Goal: Task Accomplishment & Management: Complete application form

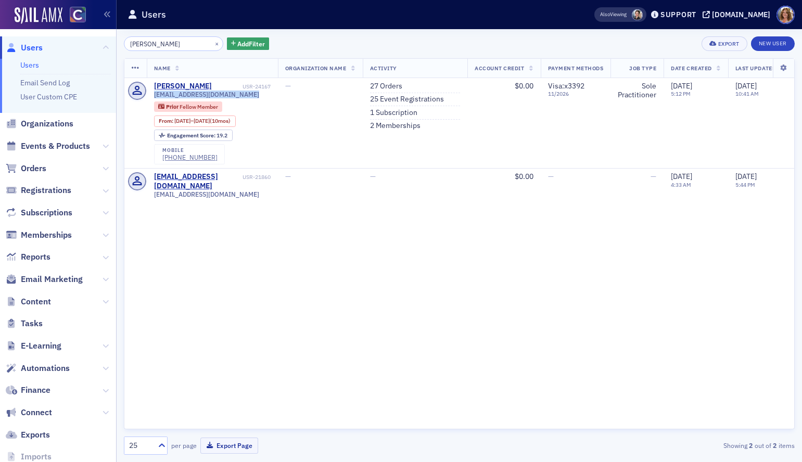
scroll to position [8, 0]
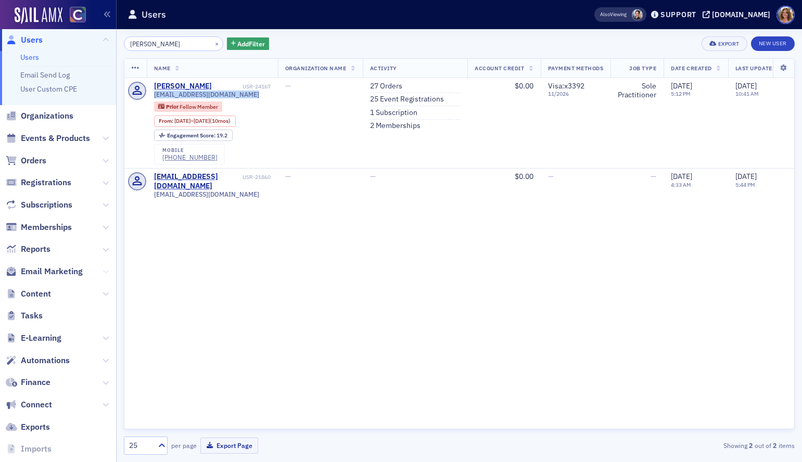
click at [104, 270] on icon at bounding box center [106, 272] width 6 height 6
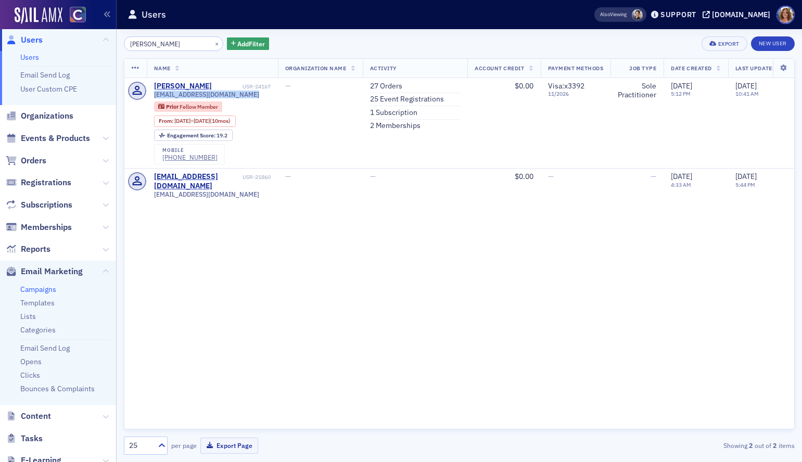
click at [45, 288] on link "Campaigns" at bounding box center [38, 289] width 36 height 9
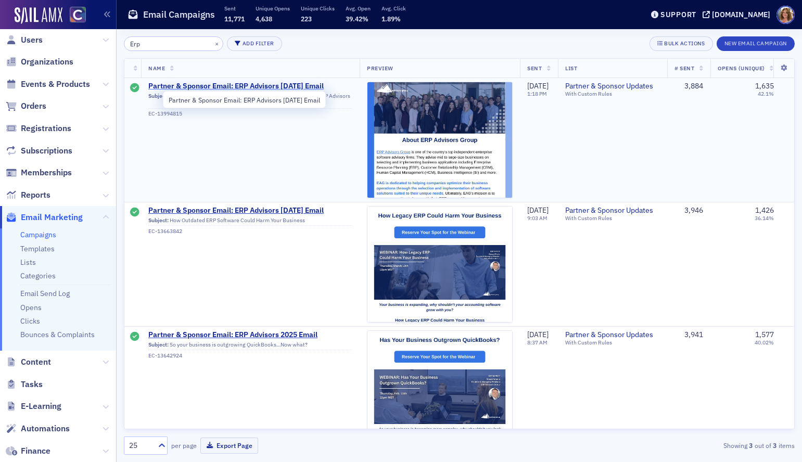
type input "Erp"
click at [258, 85] on span "Partner & Sponsor Email: ERP Advisors [DATE] Email" at bounding box center [250, 86] width 204 height 9
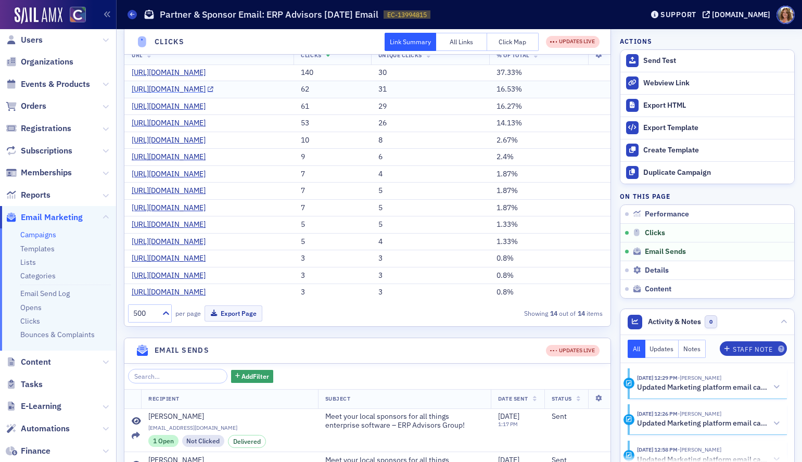
scroll to position [267, 0]
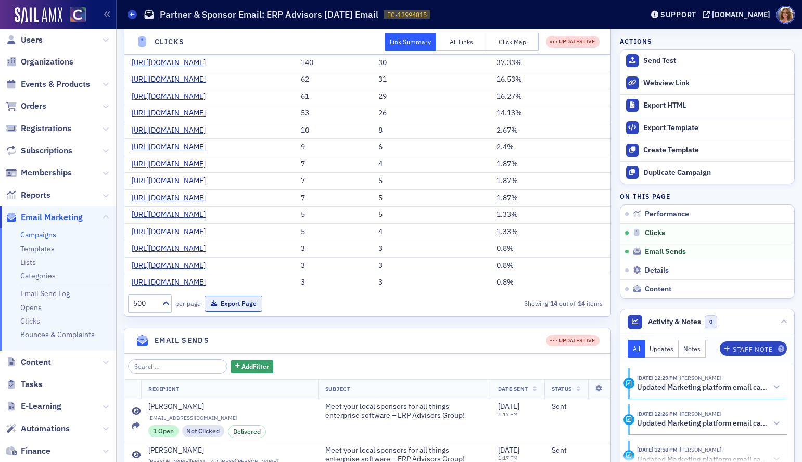
click at [238, 312] on button "Export Page" at bounding box center [234, 304] width 58 height 16
click at [37, 106] on span "Orders" at bounding box center [34, 105] width 26 height 11
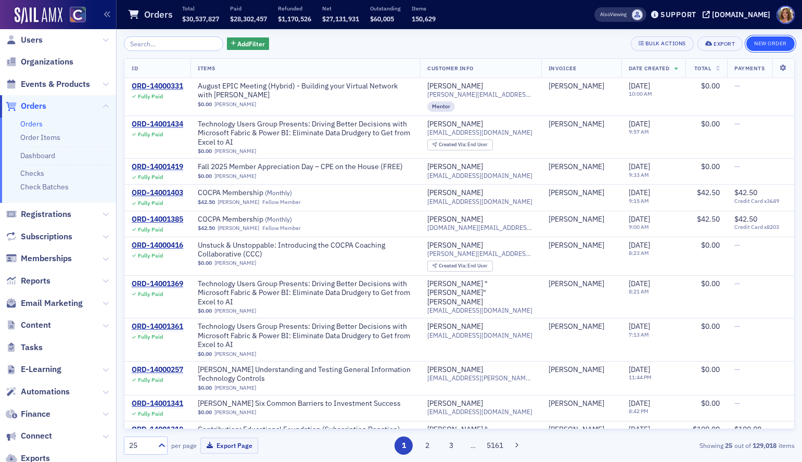
click at [770, 46] on button "New Order" at bounding box center [771, 43] width 48 height 15
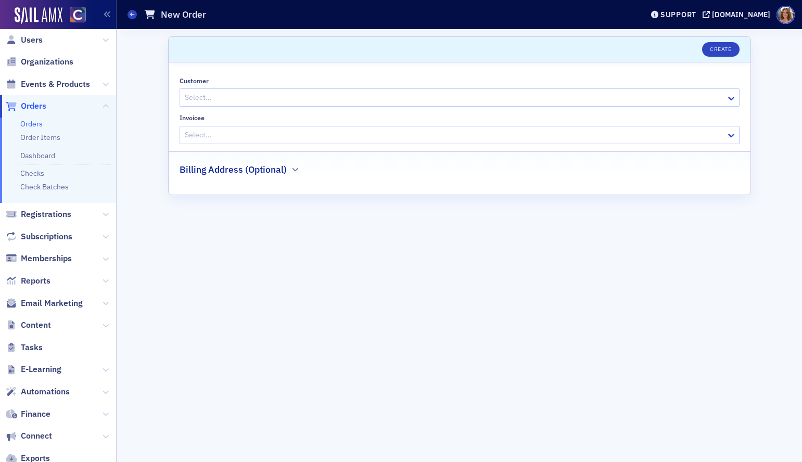
click at [409, 102] on div at bounding box center [454, 97] width 541 height 13
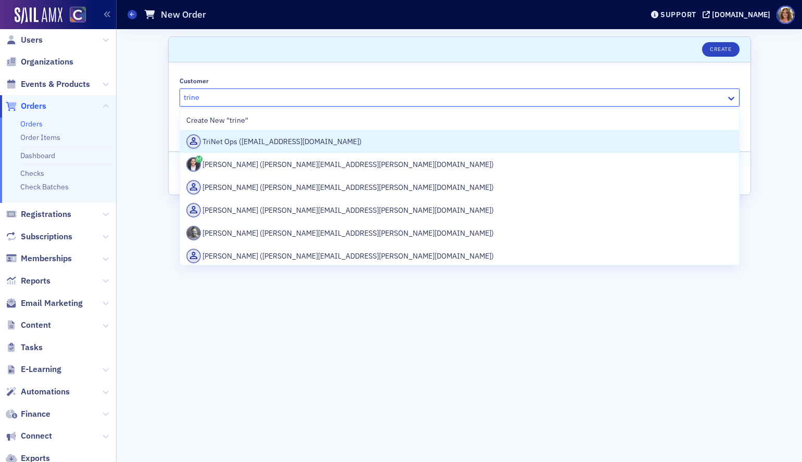
type input "trinet"
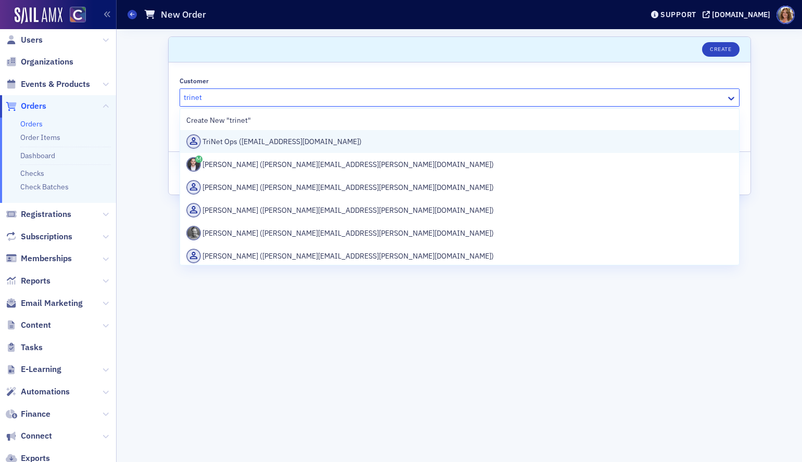
click at [334, 141] on div "TriNet Ops ([EMAIL_ADDRESS][DOMAIN_NAME])" at bounding box center [459, 141] width 547 height 15
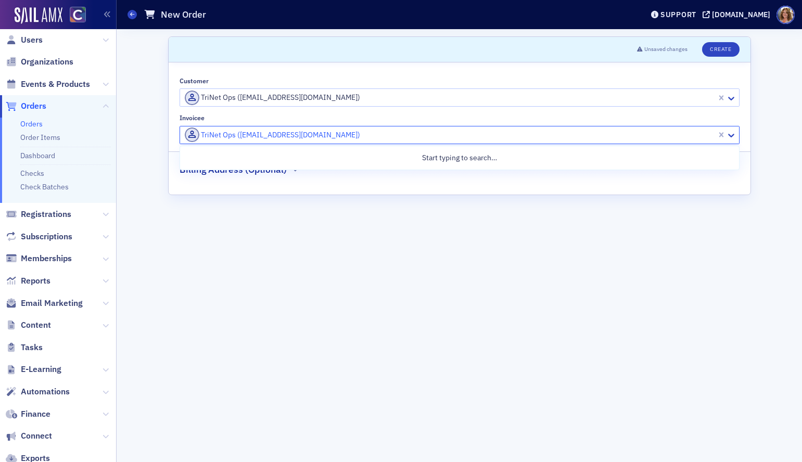
click at [363, 134] on div at bounding box center [450, 135] width 532 height 13
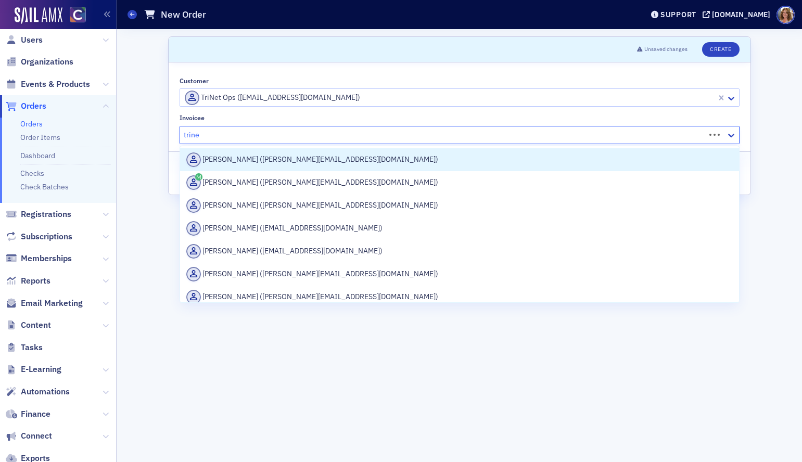
type input "trinet"
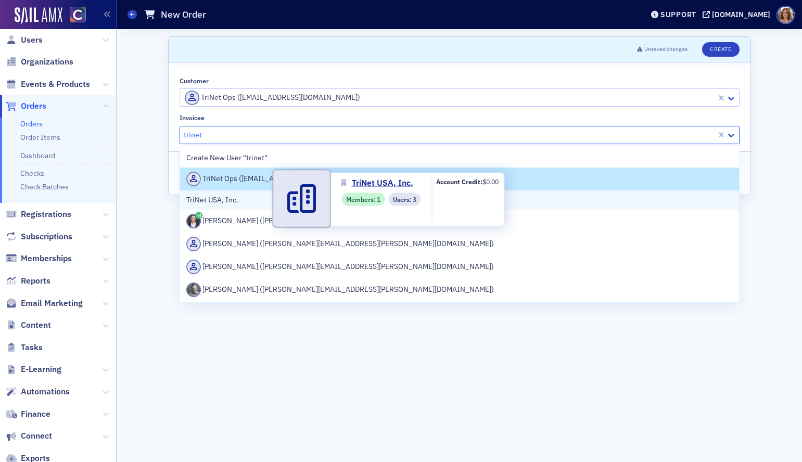
click at [249, 202] on span "TriNet USA, Inc." at bounding box center [233, 200] width 95 height 11
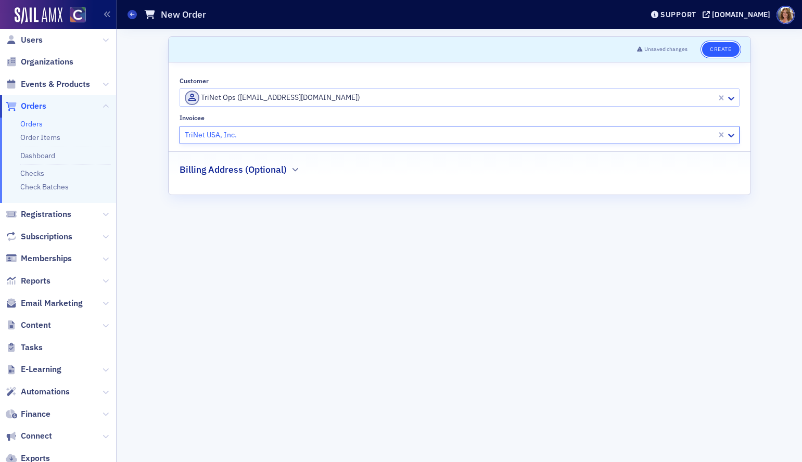
click at [723, 49] on button "Create" at bounding box center [720, 49] width 37 height 15
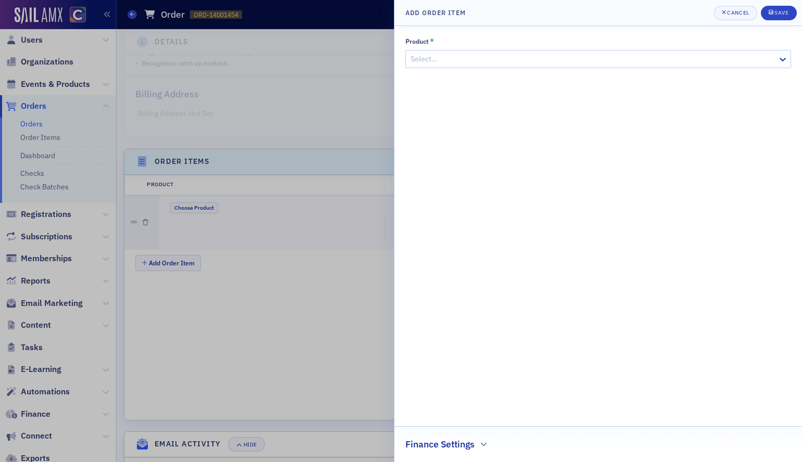
scroll to position [254, 0]
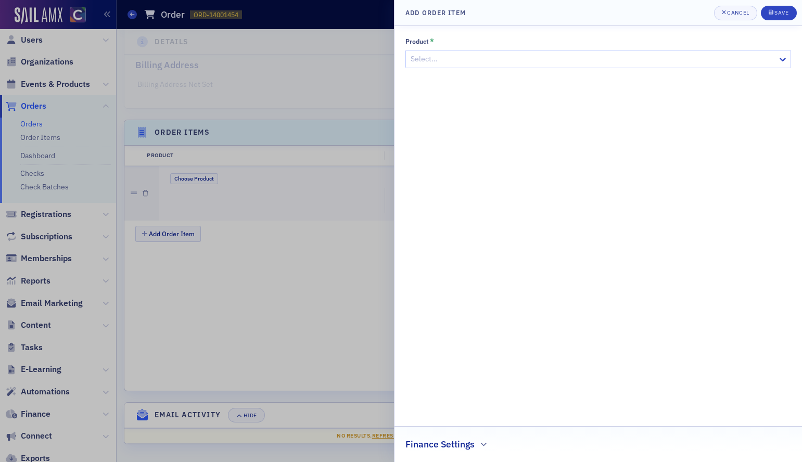
click at [576, 58] on div at bounding box center [593, 59] width 367 height 13
type input "[PERSON_NAME]"
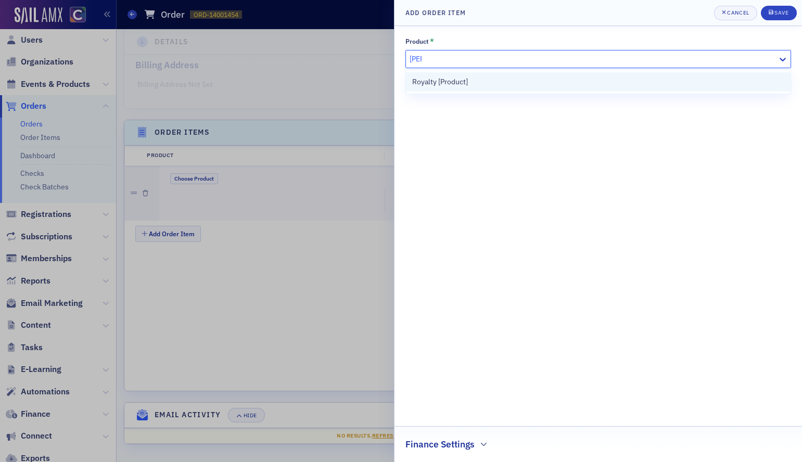
click at [520, 83] on div "Royalty [Product]" at bounding box center [598, 82] width 372 height 11
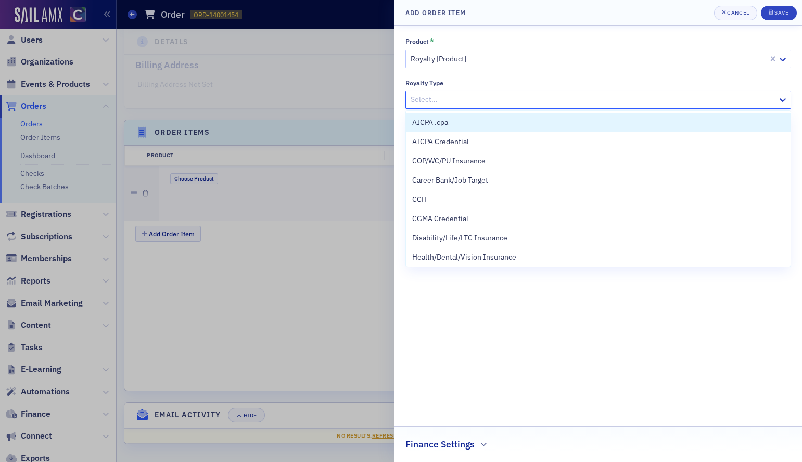
click at [502, 103] on div at bounding box center [593, 99] width 367 height 13
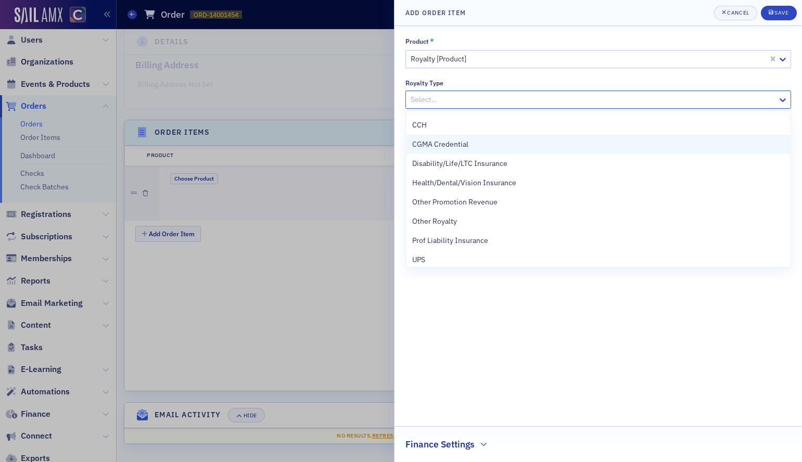
scroll to position [73, 0]
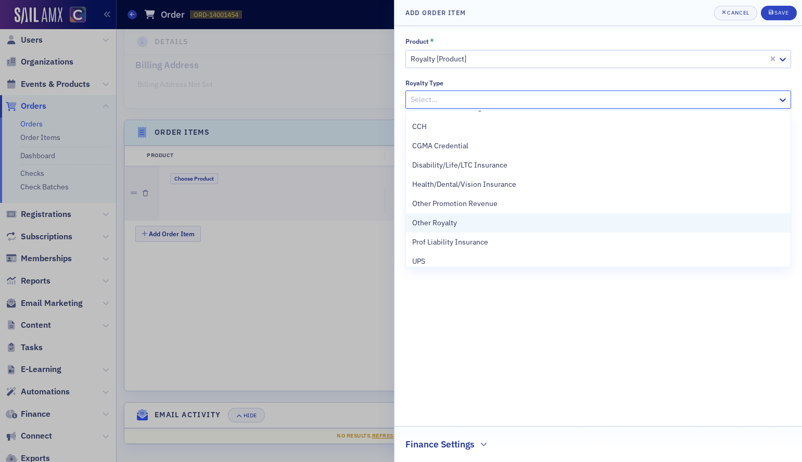
click at [451, 223] on span "Other Royalty" at bounding box center [434, 223] width 45 height 11
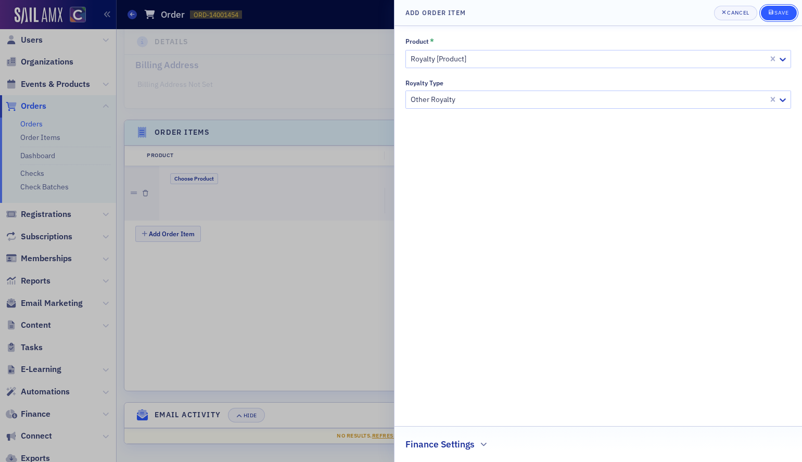
click at [779, 15] on div "Save" at bounding box center [782, 13] width 14 height 6
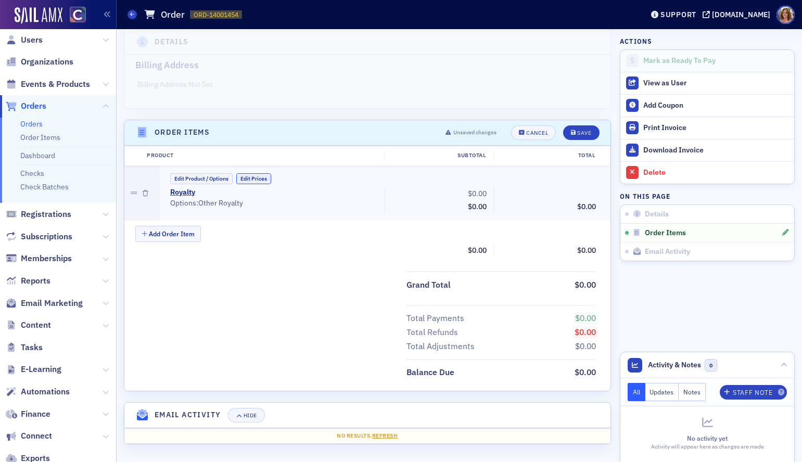
click at [262, 178] on button "Edit Prices" at bounding box center [253, 178] width 35 height 11
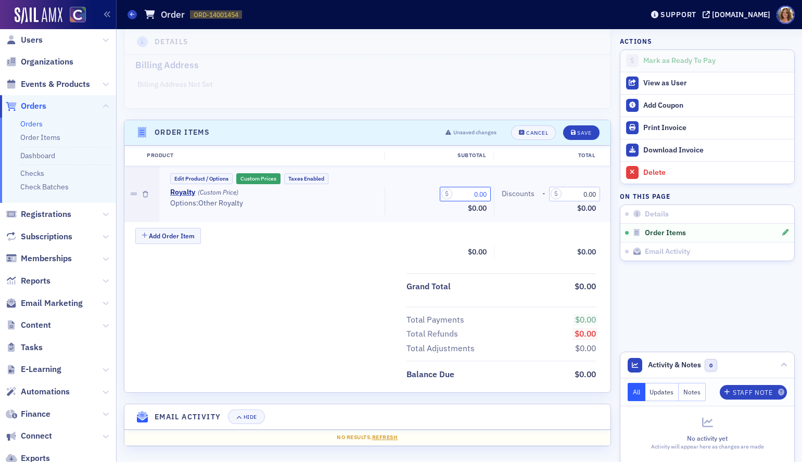
drag, startPoint x: 471, startPoint y: 192, endPoint x: 490, endPoint y: 192, distance: 18.7
click at [490, 192] on input "0.00" at bounding box center [465, 194] width 51 height 15
type input "327.60"
click at [585, 134] on div "Save" at bounding box center [584, 133] width 14 height 6
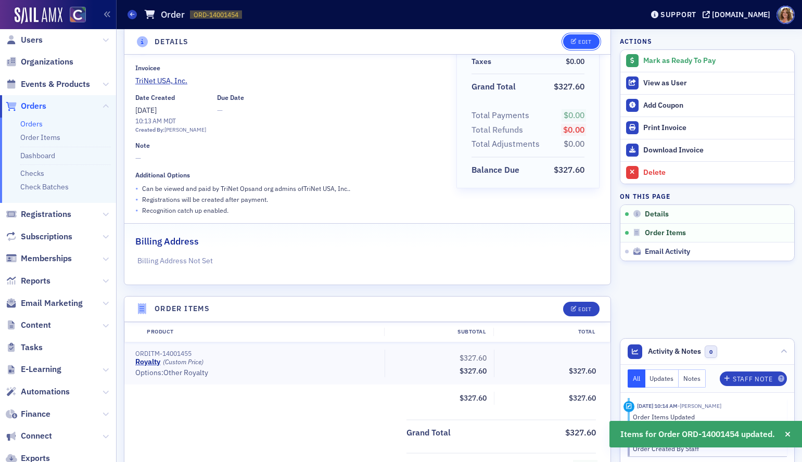
click at [586, 41] on div "Edit" at bounding box center [584, 42] width 13 height 6
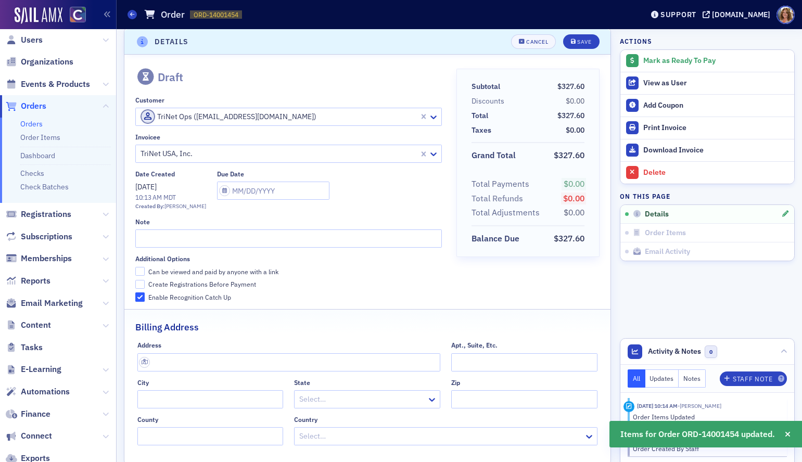
scroll to position [2, 0]
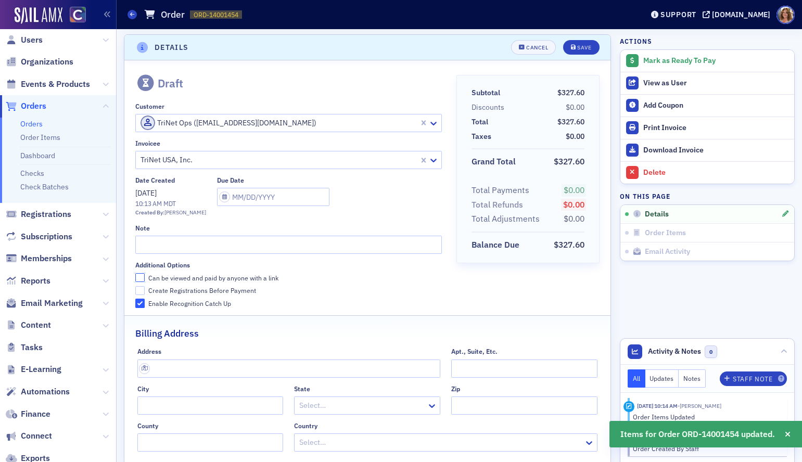
click at [137, 280] on input "Can be viewed and paid by anyone with a link" at bounding box center [139, 277] width 9 height 9
checkbox input "true"
click at [151, 245] on input "text" at bounding box center [288, 245] width 307 height 18
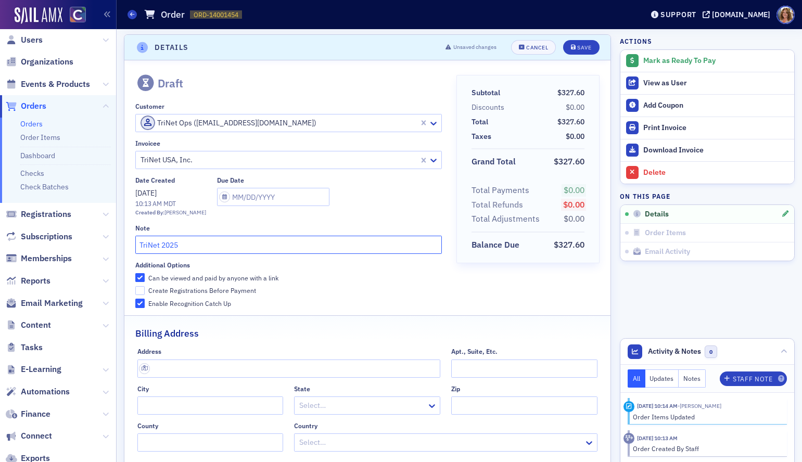
click at [162, 243] on input "TriNet 2025" at bounding box center [288, 245] width 307 height 18
click at [211, 247] on input "TriNet [DATE]" at bounding box center [288, 245] width 307 height 18
type input "TriNet [DATE] Royalty"
click at [580, 48] on div "Save" at bounding box center [584, 48] width 14 height 6
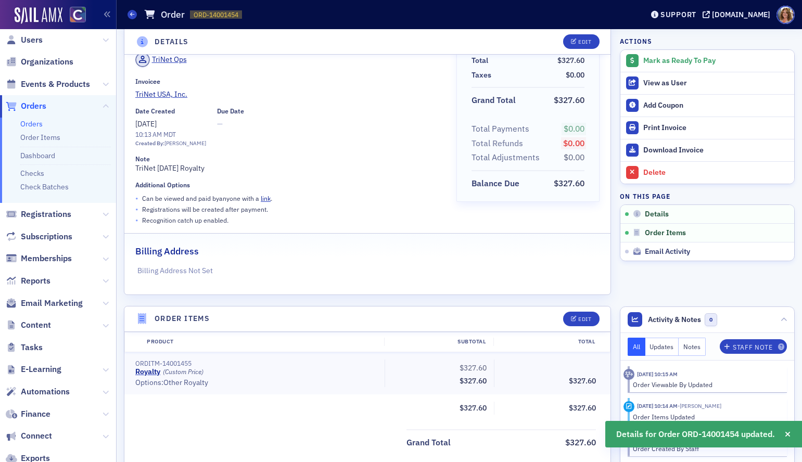
scroll to position [0, 0]
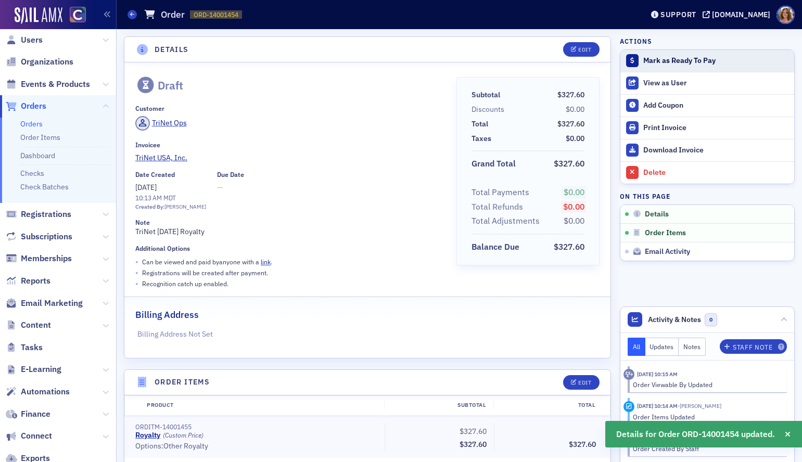
click at [676, 58] on div "Mark as Ready To Pay" at bounding box center [716, 60] width 146 height 9
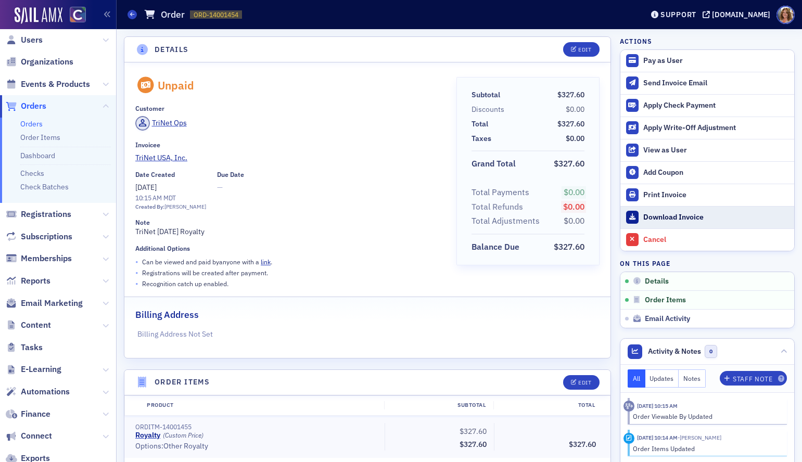
click at [658, 216] on div "Download Invoice" at bounding box center [716, 217] width 146 height 9
click at [34, 103] on span "Orders" at bounding box center [34, 105] width 26 height 11
